Goal: Task Accomplishment & Management: Manage account settings

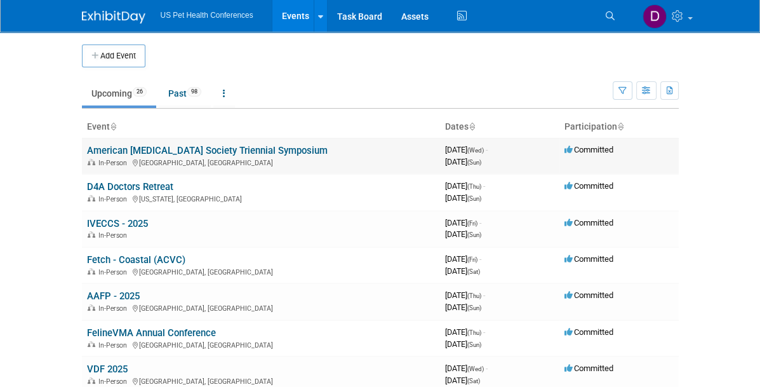
click at [99, 157] on div "In-Person [GEOGRAPHIC_DATA], [GEOGRAPHIC_DATA]" at bounding box center [261, 162] width 348 height 10
click at [101, 152] on link "American [MEDICAL_DATA] Society Triennial Symposium" at bounding box center [207, 150] width 241 height 11
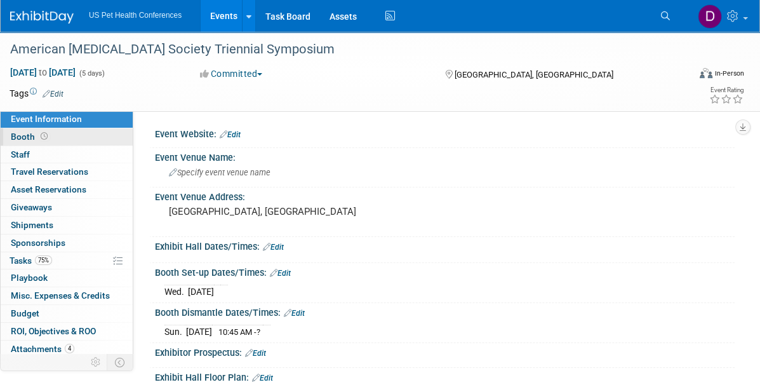
click at [38, 135] on span at bounding box center [44, 136] width 12 height 10
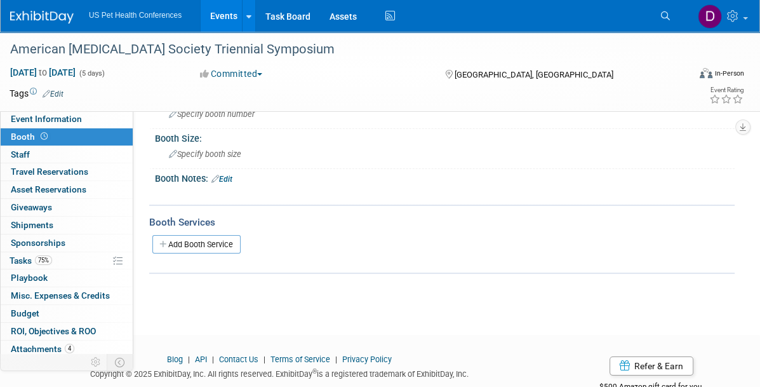
scroll to position [122, 0]
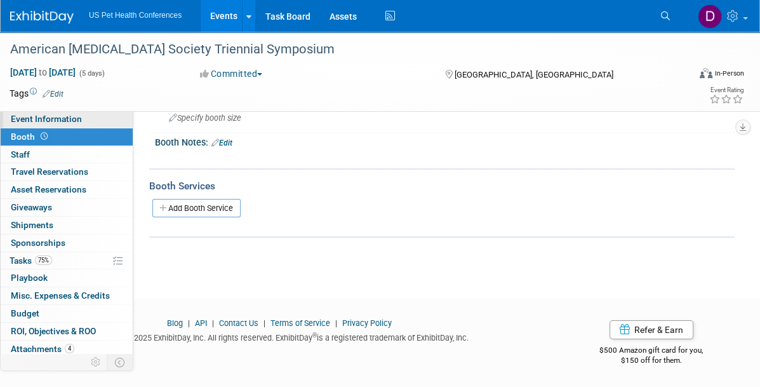
click at [71, 124] on span "Event Information" at bounding box center [46, 119] width 71 height 10
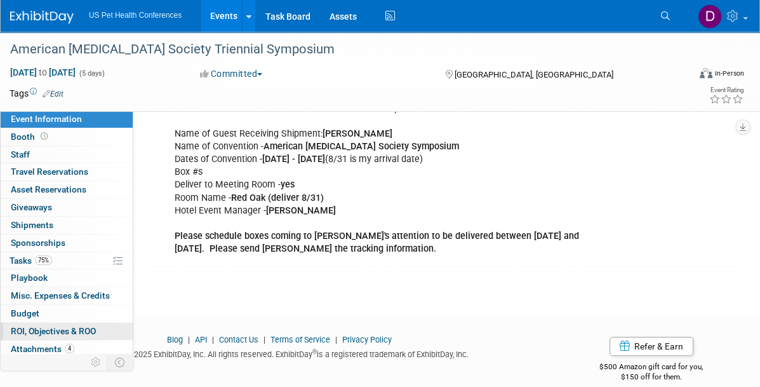
scroll to position [18, 0]
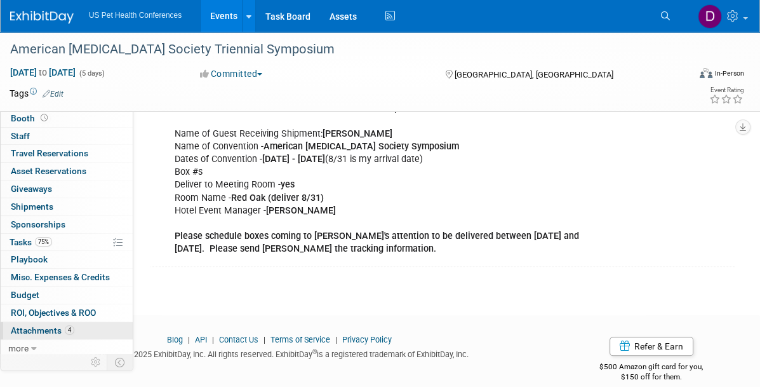
click at [56, 325] on span "Attachments 4" at bounding box center [42, 330] width 63 height 10
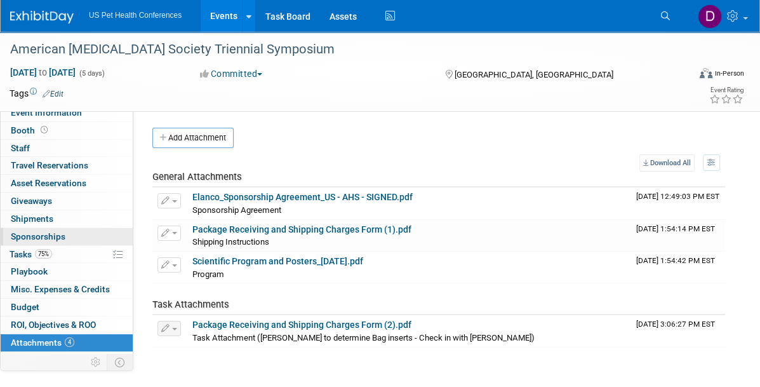
scroll to position [0, 0]
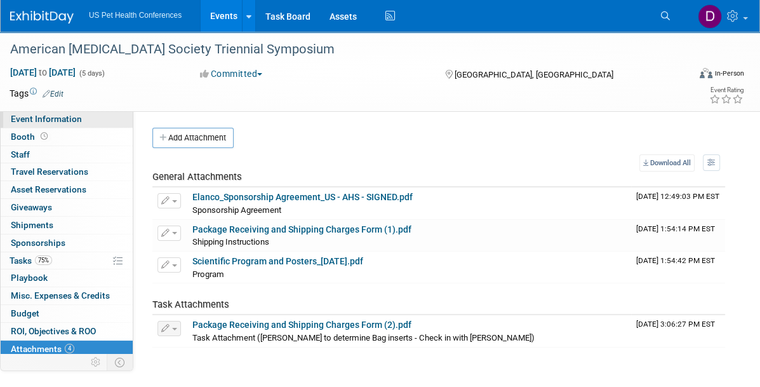
click at [93, 124] on link "Event Information" at bounding box center [67, 118] width 132 height 17
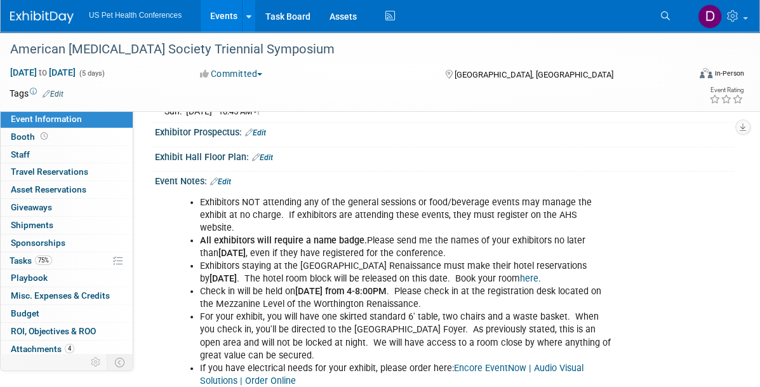
scroll to position [254, 0]
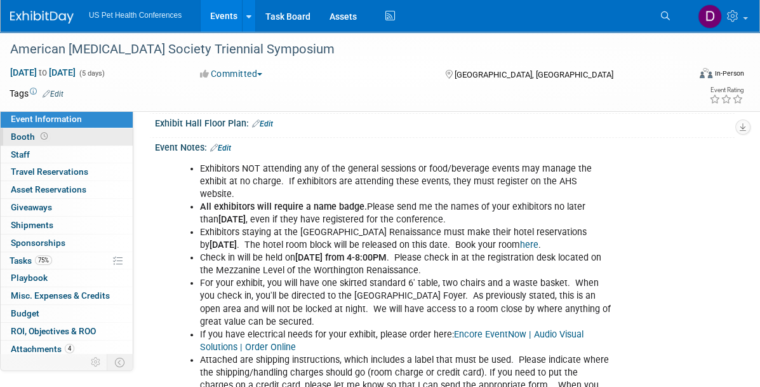
click at [41, 136] on icon at bounding box center [44, 136] width 7 height 7
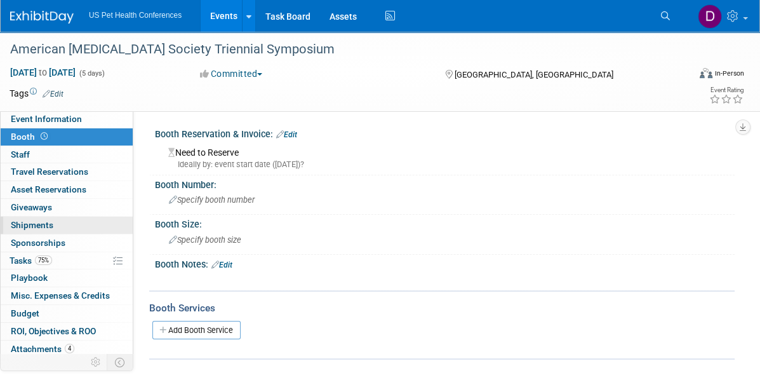
click at [47, 220] on span "Shipments 0" at bounding box center [32, 225] width 43 height 10
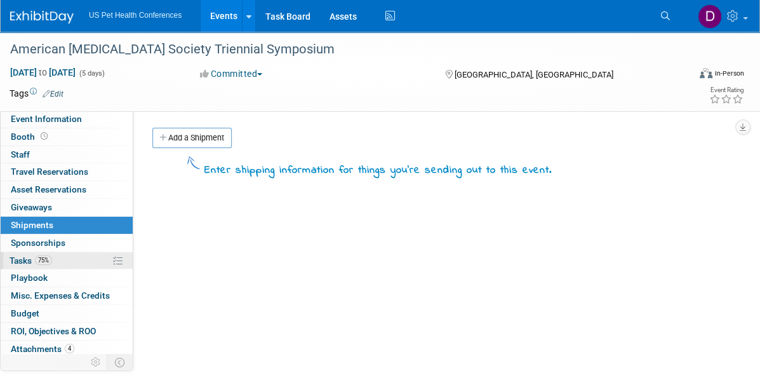
click at [30, 265] on link "75% Tasks 75%" at bounding box center [67, 260] width 132 height 17
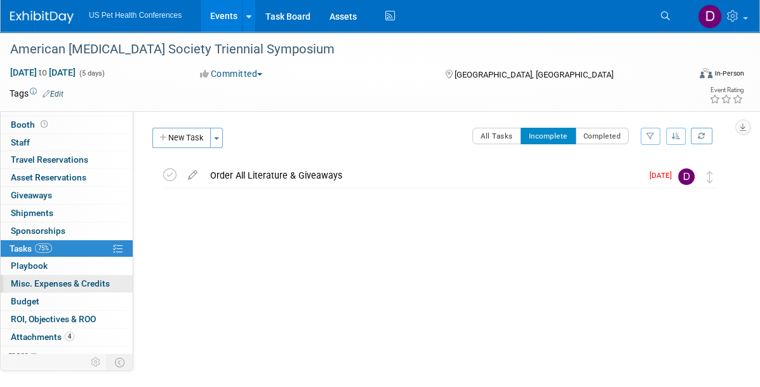
scroll to position [18, 0]
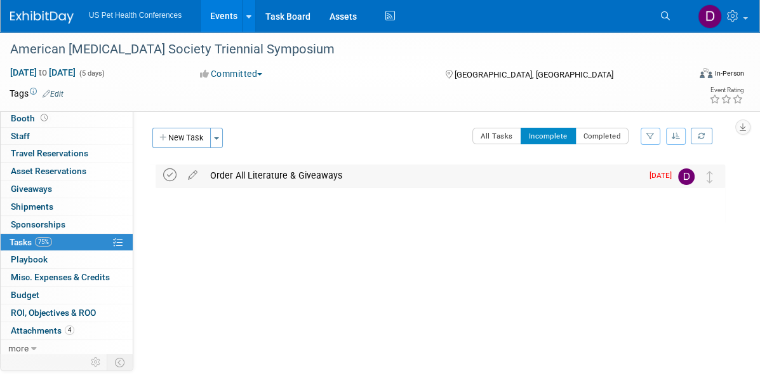
click at [169, 175] on icon at bounding box center [169, 174] width 13 height 13
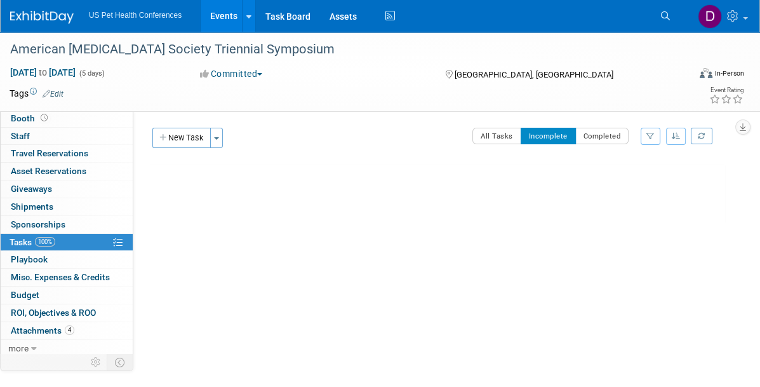
click at [226, 16] on link "Events" at bounding box center [224, 16] width 46 height 32
